Goal: Task Accomplishment & Management: Use online tool/utility

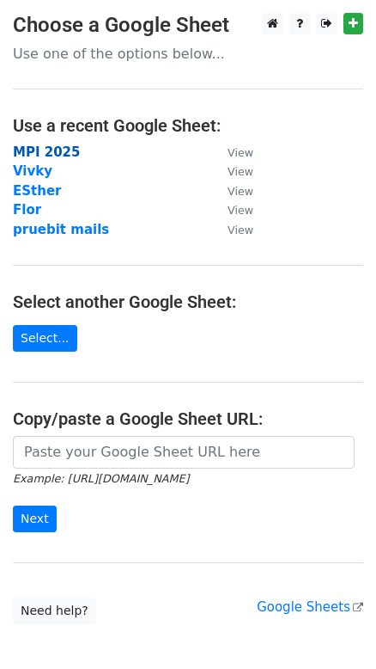
click at [43, 153] on strong "MPI 2025" at bounding box center [46, 151] width 67 height 15
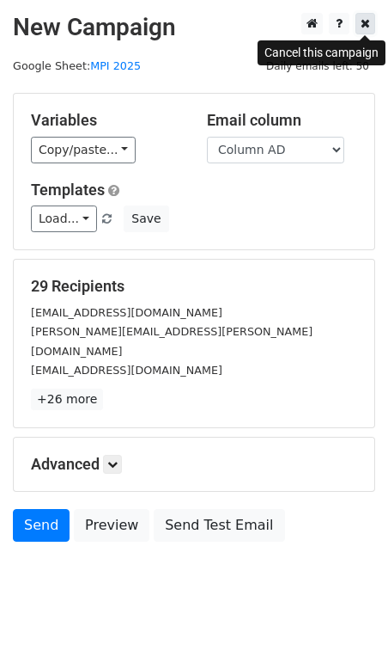
click at [370, 31] on link at bounding box center [366, 23] width 20 height 21
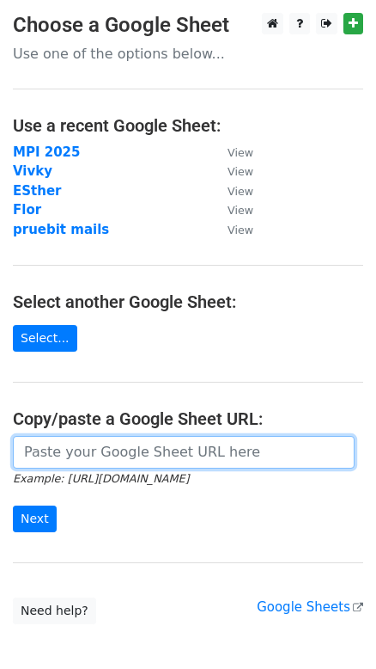
click at [113, 454] on input "url" at bounding box center [184, 452] width 342 height 33
click at [114, 441] on input "url" at bounding box center [184, 452] width 342 height 33
paste input "https://docs.google.com/spreadsheets/d/1sxmJA2BmDAaketn88bsXEtffh94UnRd9/edit?g…"
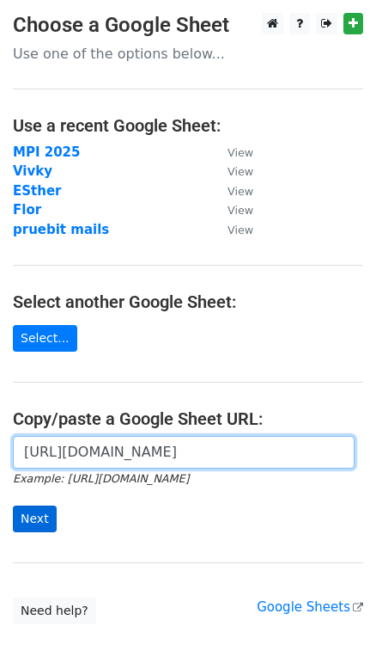
type input "https://docs.google.com/spreadsheets/d/1sxmJA2BmDAaketn88bsXEtffh94UnRd9/edit?g…"
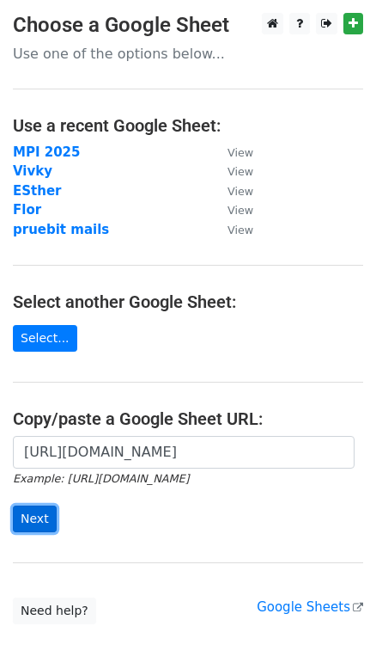
click at [35, 525] on input "Next" at bounding box center [35, 518] width 44 height 27
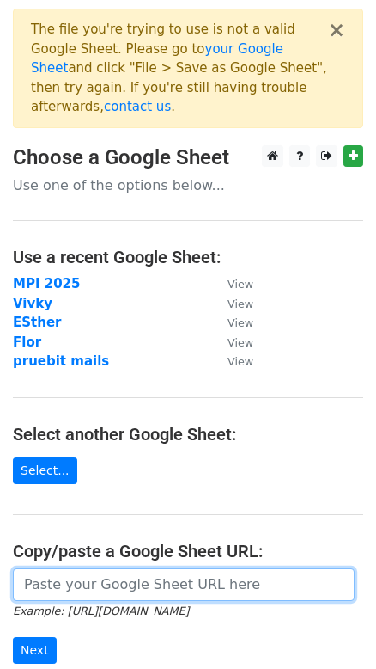
click at [86, 568] on input "url" at bounding box center [184, 584] width 342 height 33
click at [95, 568] on input "url" at bounding box center [184, 584] width 342 height 33
drag, startPoint x: 95, startPoint y: 569, endPoint x: 95, endPoint y: 559, distance: 10.3
click at [95, 568] on input "url" at bounding box center [184, 584] width 342 height 33
paste input "https://docs.google.com/spreadsheets/d/1LAtAFlM9Bem_OBG9rLg855zrSyoyAmsRLpzihRm…"
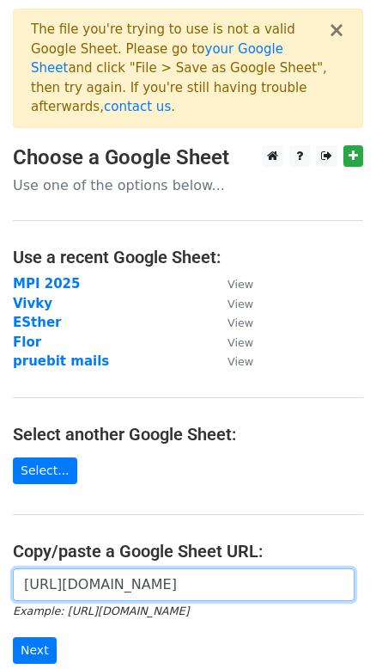
scroll to position [0, 375]
type input "https://docs.google.com/spreadsheets/d/1LAtAFlM9Bem_OBG9rLg855zrSyoyAmsRLpzihRm…"
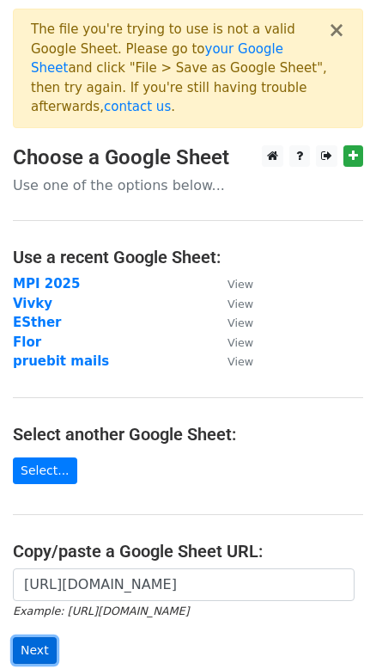
click at [50, 637] on input "Next" at bounding box center [35, 650] width 44 height 27
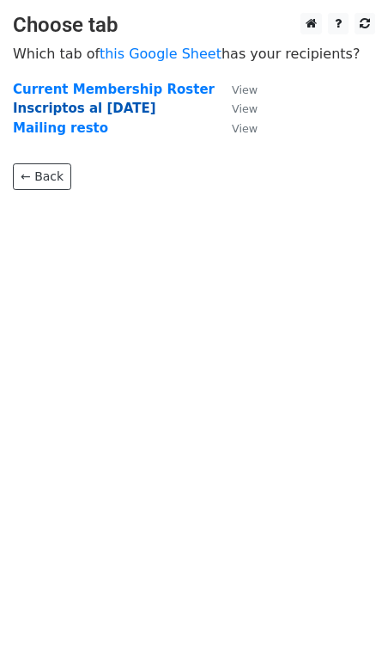
click at [80, 110] on strong "Inscriptos al 25 Sep" at bounding box center [85, 108] width 144 height 15
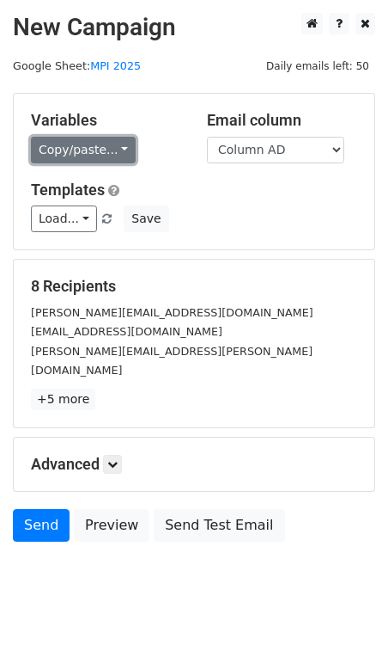
click at [73, 149] on link "Copy/paste..." at bounding box center [83, 150] width 105 height 27
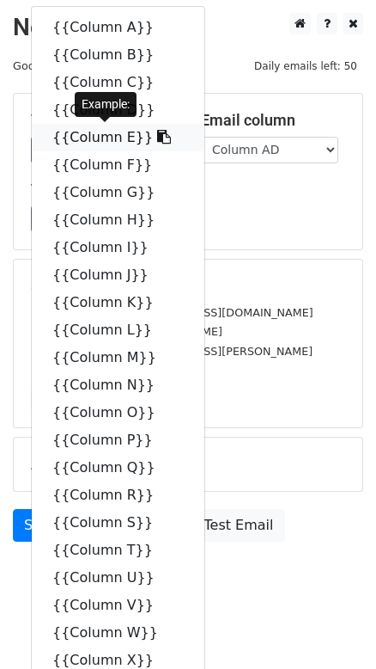
click at [157, 138] on icon at bounding box center [164, 137] width 14 height 14
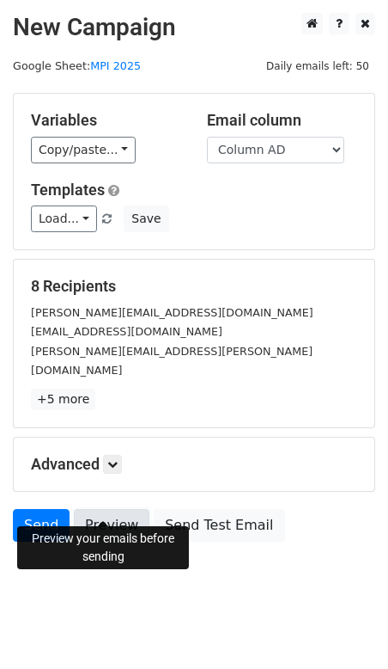
click at [104, 509] on link "Preview" at bounding box center [112, 525] width 76 height 33
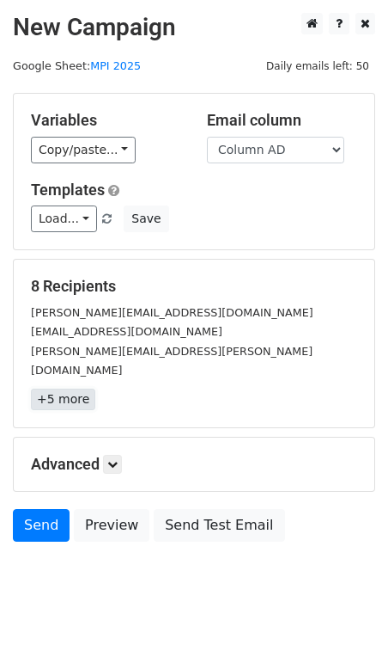
click at [64, 388] on link "+5 more" at bounding box center [63, 398] width 64 height 21
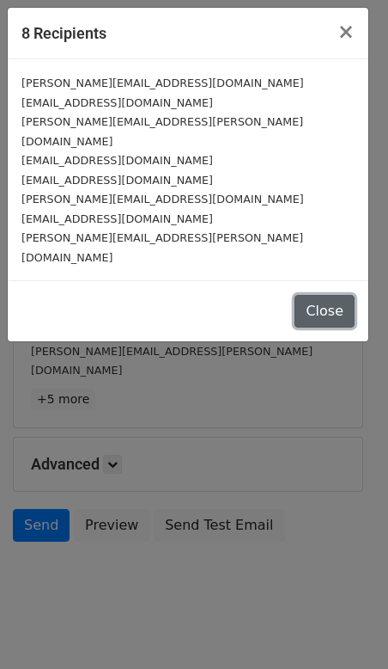
click at [314, 295] on button "Close" at bounding box center [325, 311] width 60 height 33
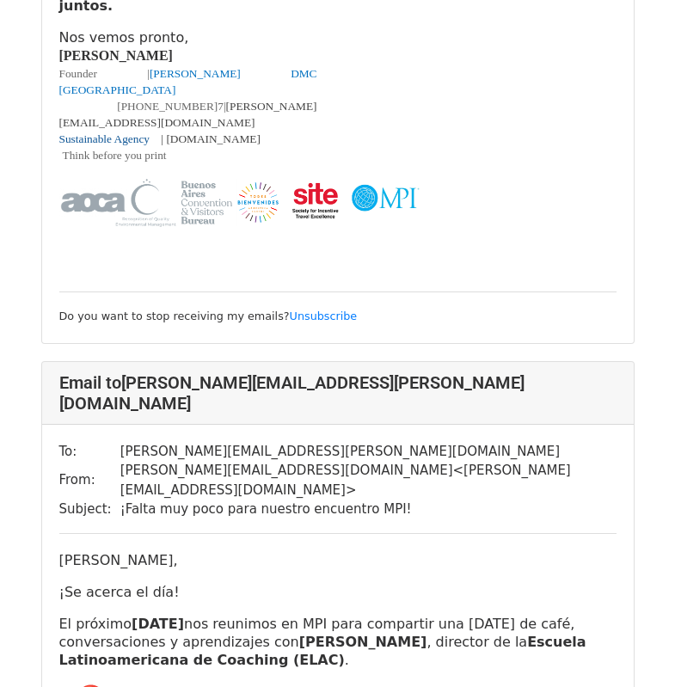
scroll to position [6036, 0]
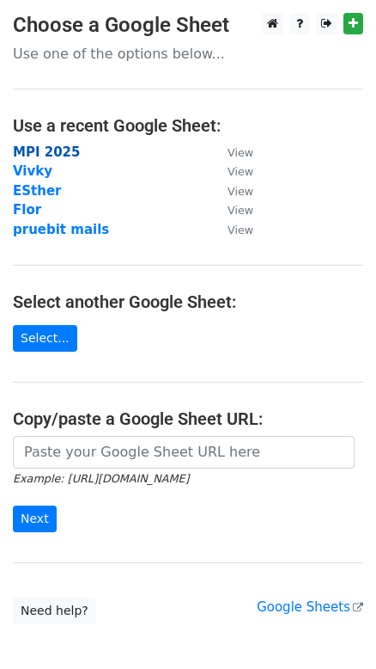
click at [58, 149] on strong "MPI 2025" at bounding box center [46, 151] width 67 height 15
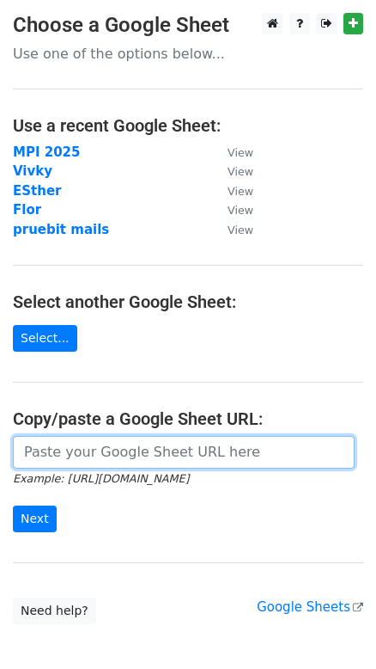
click at [107, 457] on input "url" at bounding box center [184, 452] width 342 height 33
paste input "[URL][DOMAIN_NAME]"
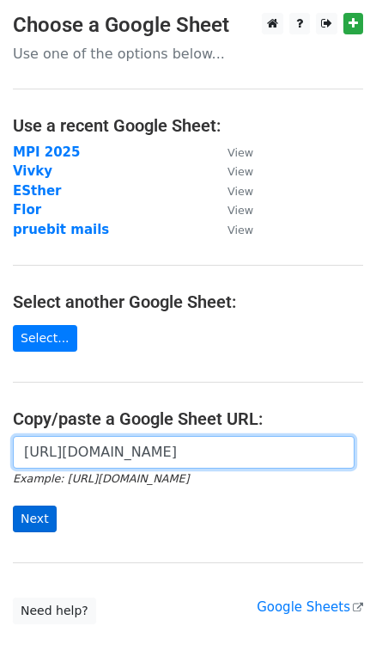
type input "[URL][DOMAIN_NAME]"
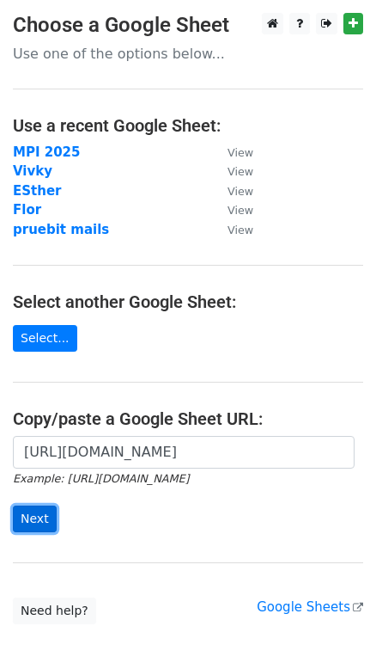
click at [28, 527] on input "Next" at bounding box center [35, 518] width 44 height 27
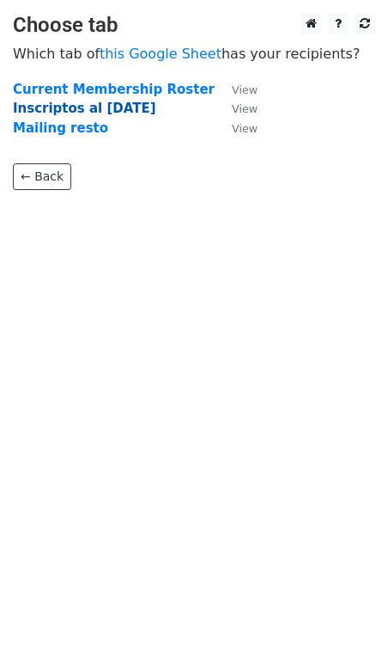
click at [99, 111] on strong "Inscriptos al 25 Sep" at bounding box center [85, 108] width 144 height 15
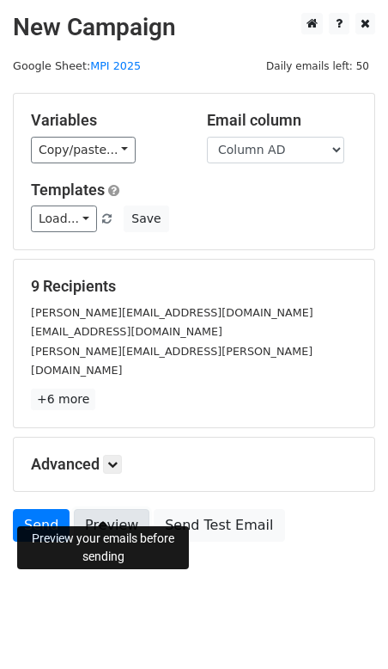
click at [104, 510] on link "Preview" at bounding box center [112, 525] width 76 height 33
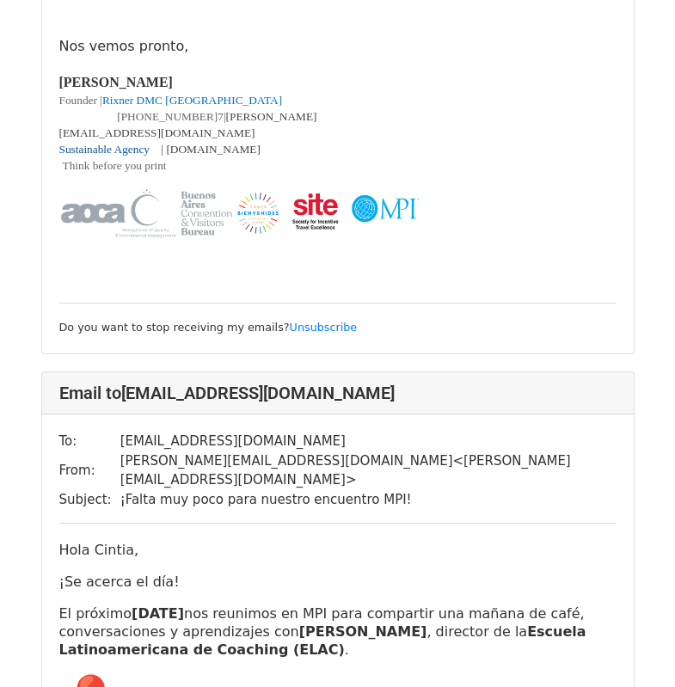
scroll to position [945, 0]
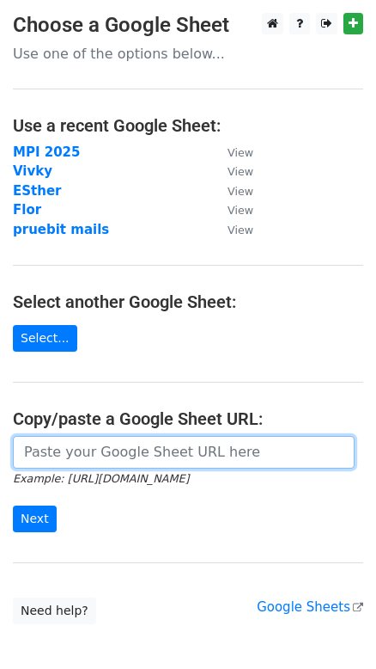
click at [132, 458] on input "url" at bounding box center [184, 452] width 342 height 33
click at [52, 457] on input "url" at bounding box center [184, 452] width 342 height 33
paste input "[URL][DOMAIN_NAME]"
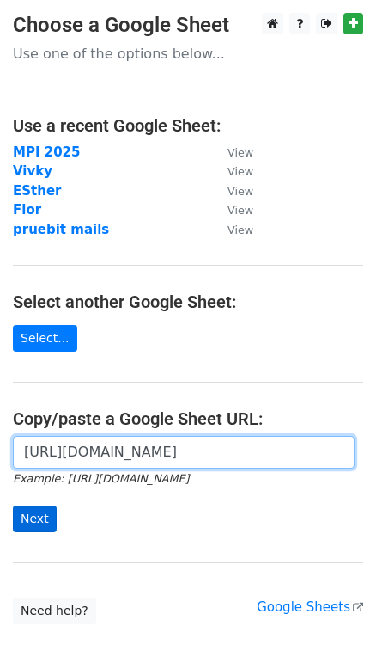
type input "[URL][DOMAIN_NAME]"
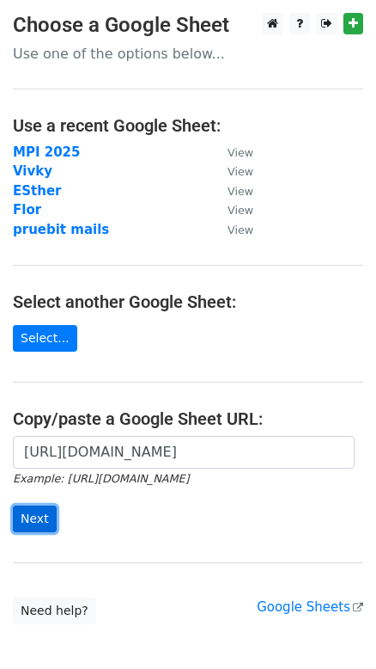
scroll to position [0, 0]
click at [38, 517] on input "Next" at bounding box center [35, 518] width 44 height 27
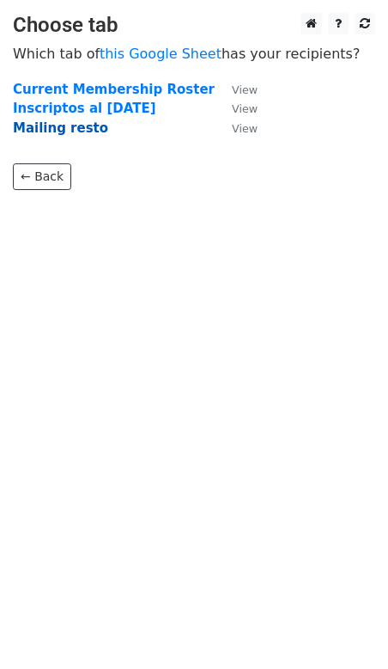
click at [55, 130] on strong "Mailing resto" at bounding box center [60, 127] width 95 height 15
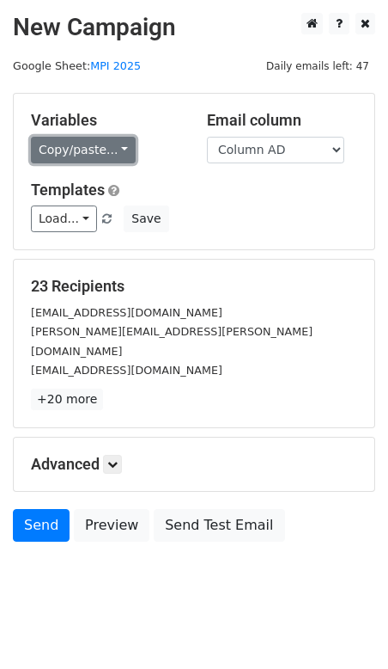
click at [96, 153] on link "Copy/paste..." at bounding box center [83, 150] width 105 height 27
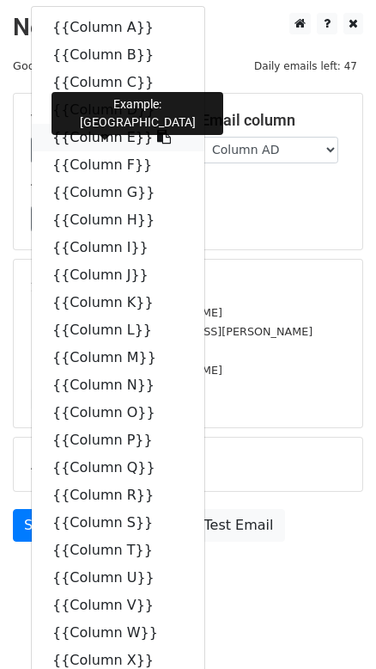
click at [101, 138] on link "{{Column E}}" at bounding box center [118, 138] width 173 height 28
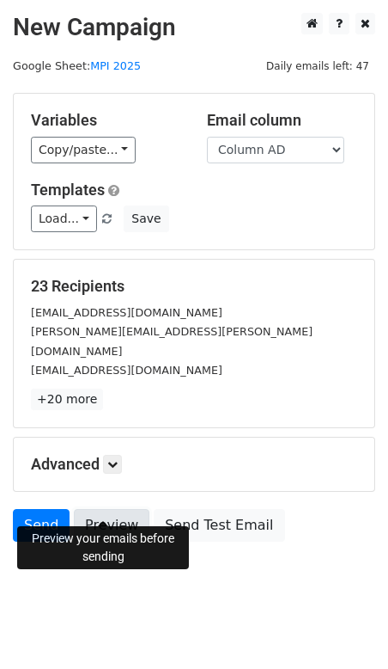
click at [118, 509] on link "Preview" at bounding box center [112, 525] width 76 height 33
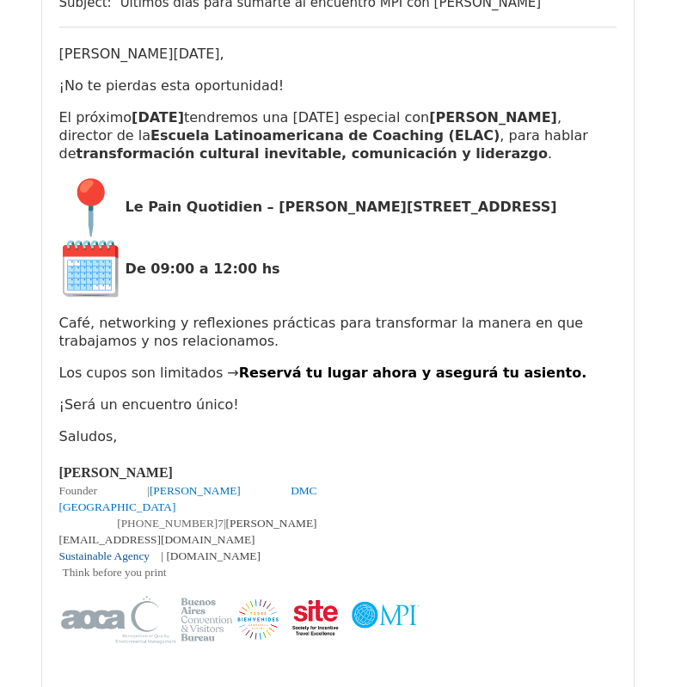
scroll to position [1203, 0]
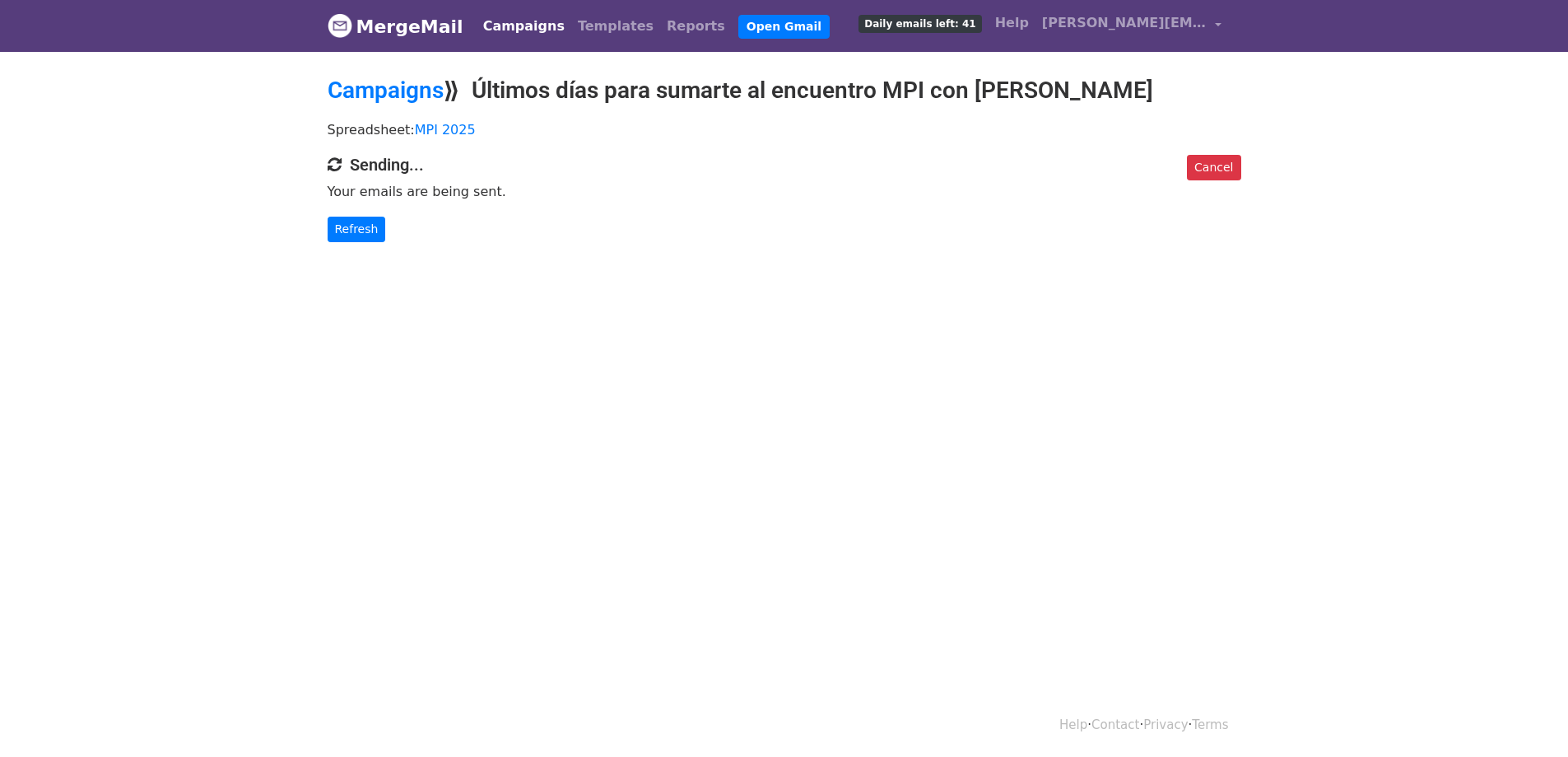
click at [514, 26] on link "Campaigns" at bounding box center [524, 26] width 95 height 33
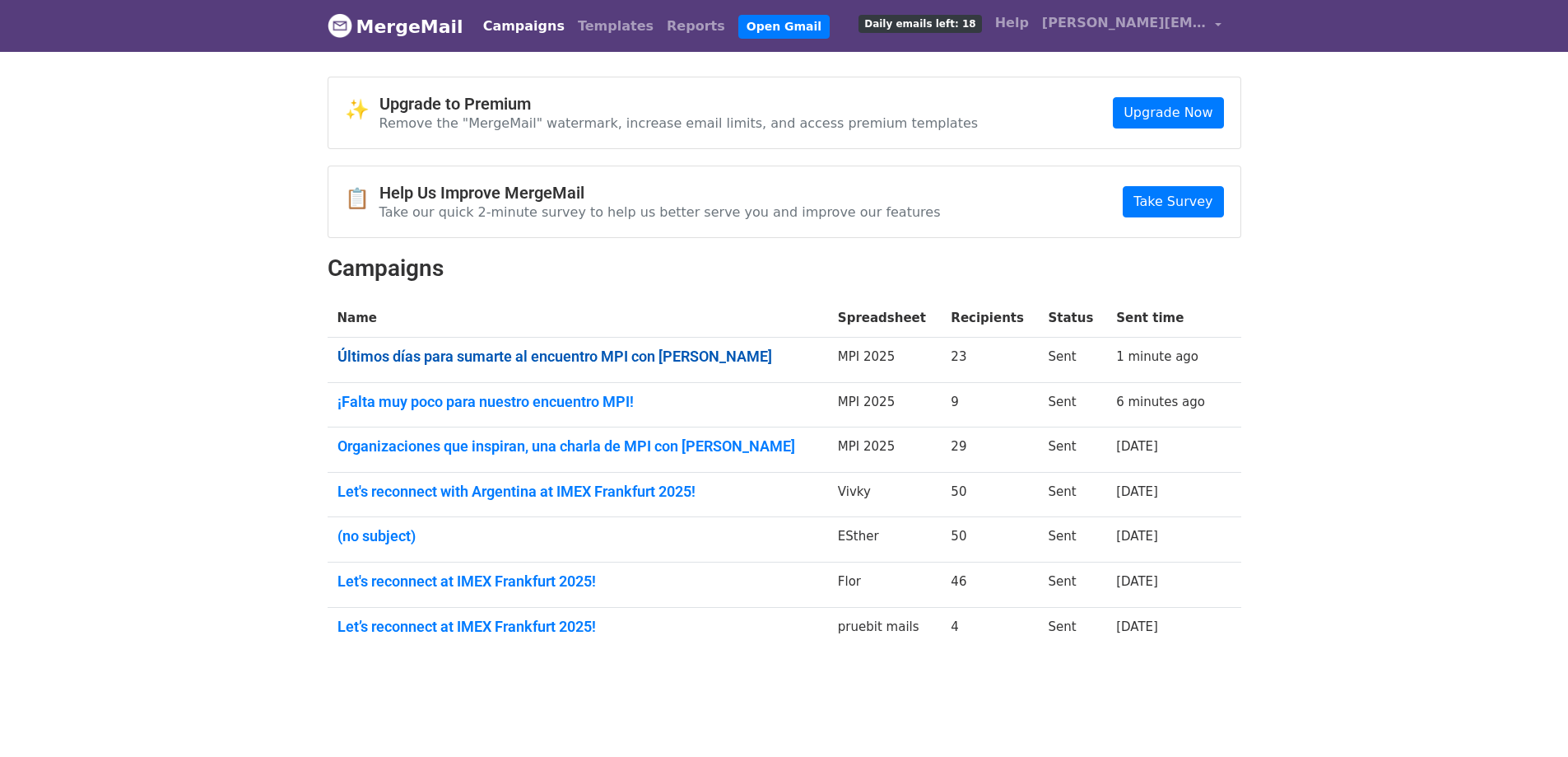
click at [449, 356] on link "Últimos días para sumarte al encuentro MPI con [PERSON_NAME]" at bounding box center [578, 356] width 481 height 18
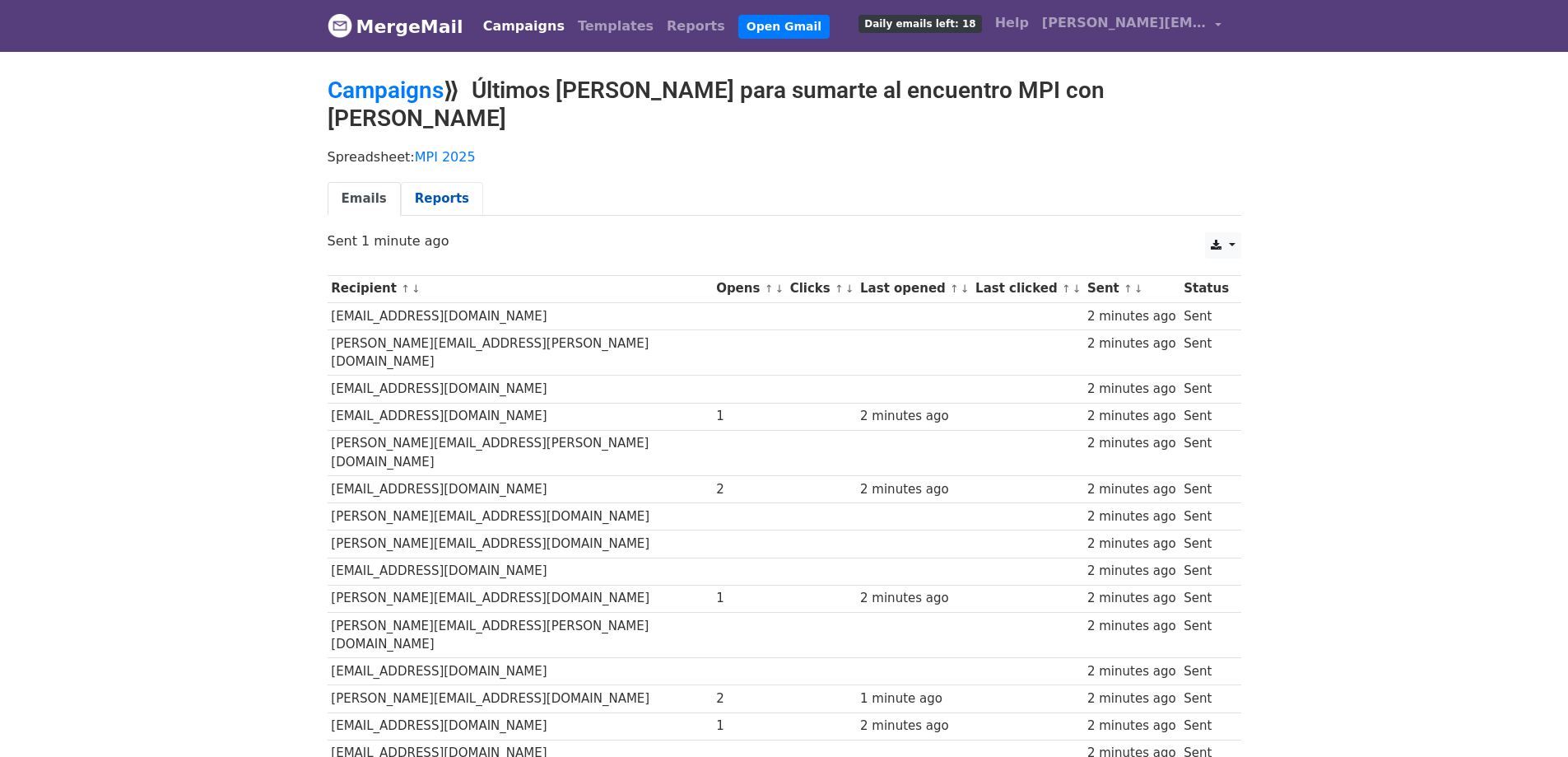
click at [441, 182] on link "Reports" at bounding box center [443, 198] width 82 height 34
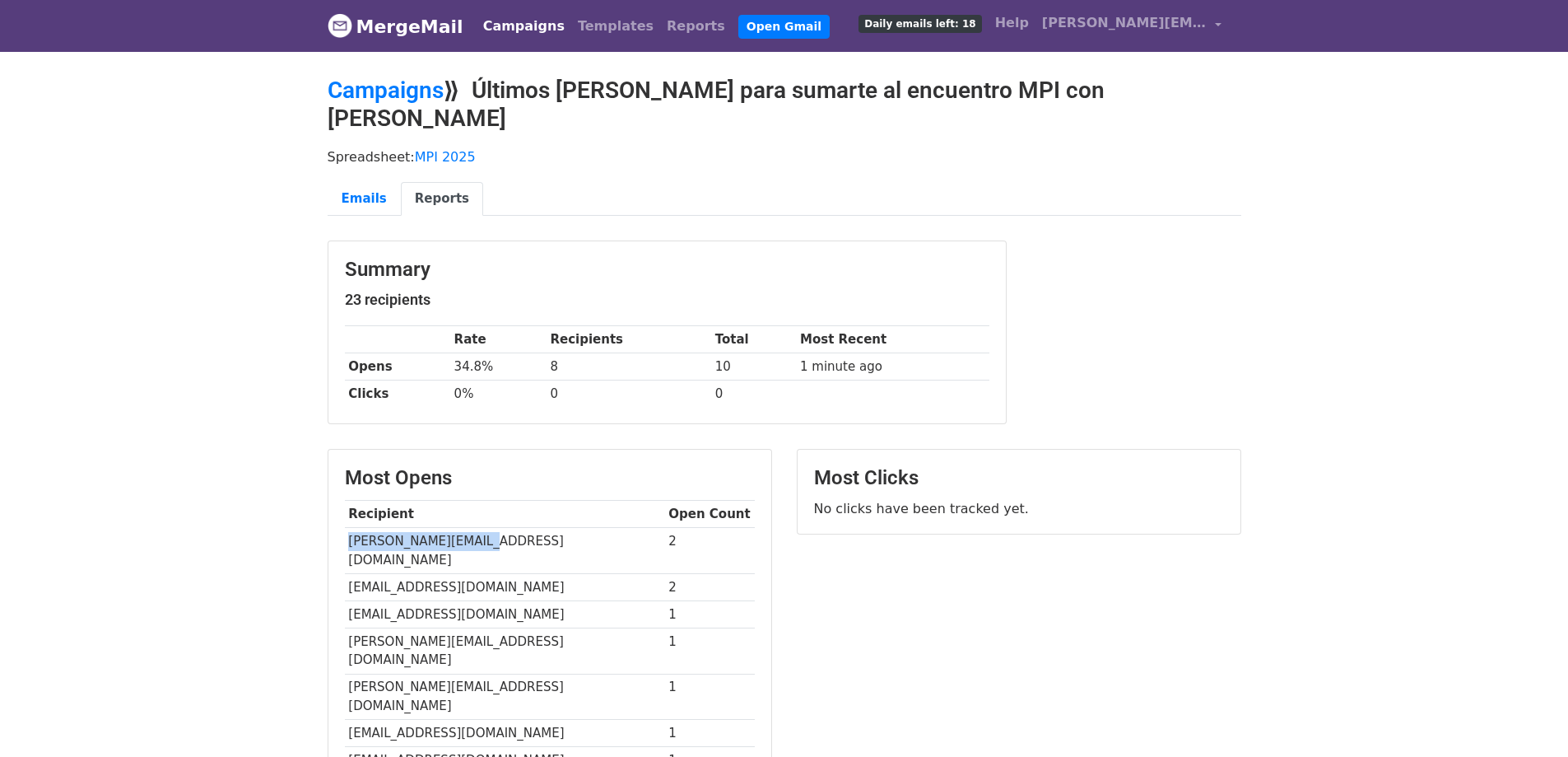
drag, startPoint x: 489, startPoint y: 511, endPoint x: 349, endPoint y: 514, distance: 140.0
click at [349, 528] on td "[PERSON_NAME][EMAIL_ADDRESS][DOMAIN_NAME]" at bounding box center [505, 551] width 320 height 46
